Goal: Register for event/course

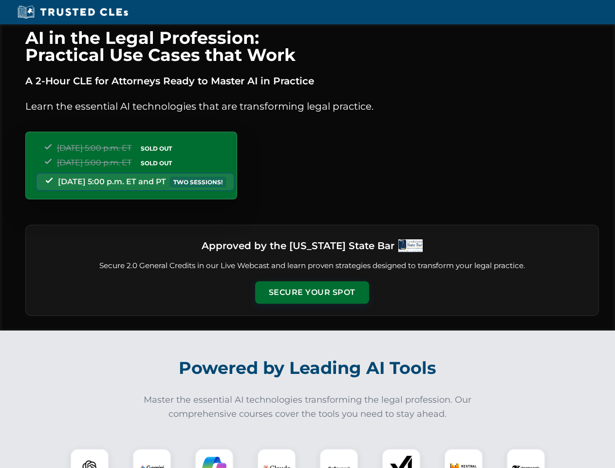
click at [312, 292] on button "Secure Your Spot" at bounding box center [312, 292] width 114 height 22
click at [90, 458] on img at bounding box center [90, 468] width 28 height 28
click at [152, 458] on img at bounding box center [152, 467] width 24 height 24
